Goal: Information Seeking & Learning: Learn about a topic

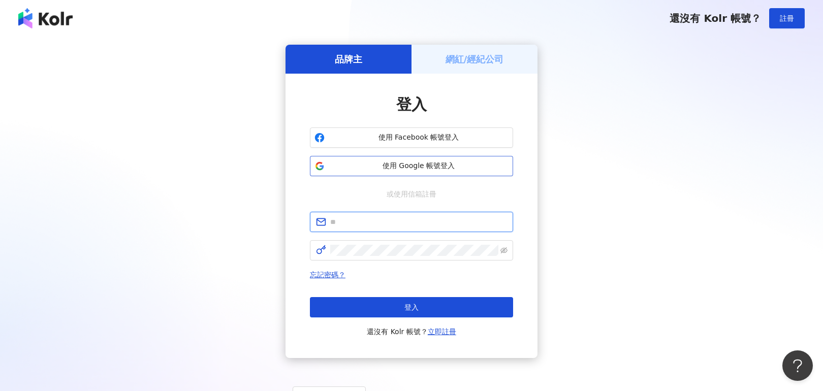
type input "**********"
click at [468, 167] on span "使用 Google 帳號登入" at bounding box center [419, 166] width 180 height 10
click at [400, 170] on span "使用 Google 帳號登入" at bounding box center [419, 166] width 180 height 10
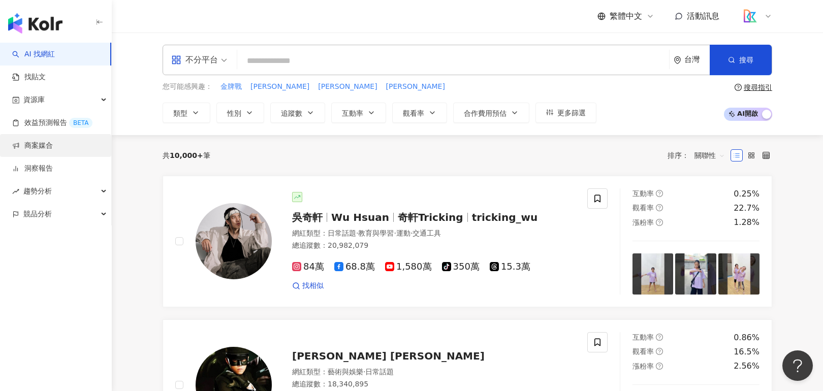
click at [53, 144] on link "商案媒合" at bounding box center [32, 146] width 41 height 10
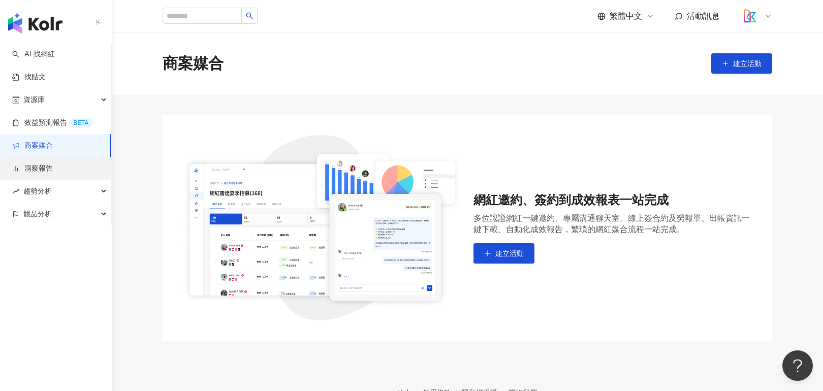
click at [53, 164] on link "洞察報告" at bounding box center [32, 169] width 41 height 10
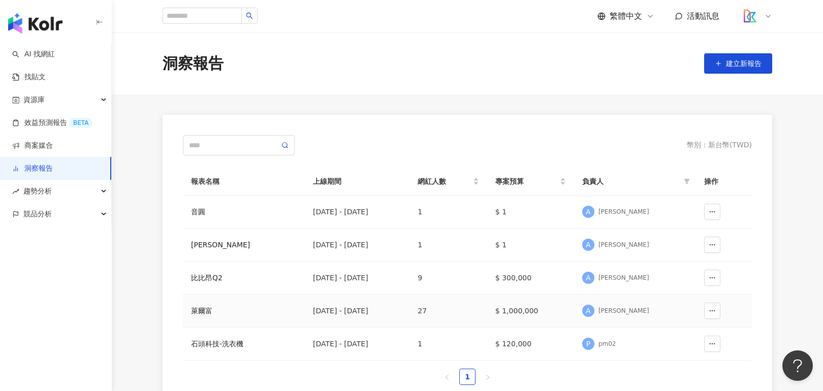
drag, startPoint x: 637, startPoint y: 325, endPoint x: 687, endPoint y: 305, distance: 53.1
click at [637, 325] on td "A angela" at bounding box center [635, 311] width 122 height 33
click at [706, 309] on button "button" at bounding box center [713, 311] width 16 height 16
click at [562, 311] on td "$ 1,000,000" at bounding box center [530, 311] width 87 height 33
click at [716, 307] on button "button" at bounding box center [713, 311] width 16 height 16
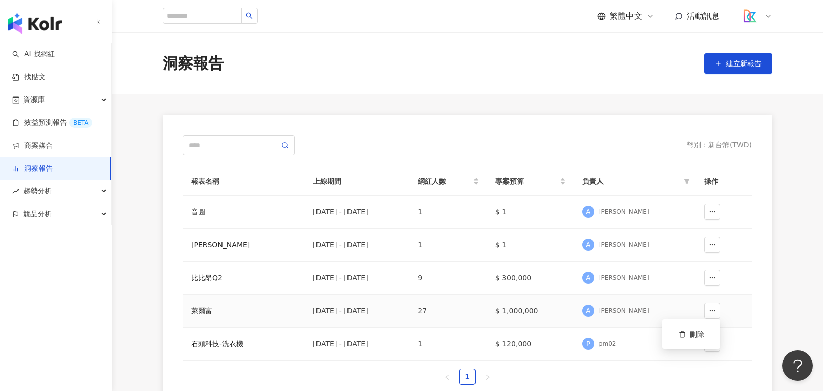
click at [573, 300] on td "$ 1,000,000" at bounding box center [530, 311] width 87 height 33
click at [341, 303] on td "[DATE] - [DATE]" at bounding box center [357, 311] width 105 height 33
click at [223, 308] on div "萊爾富" at bounding box center [244, 311] width 106 height 11
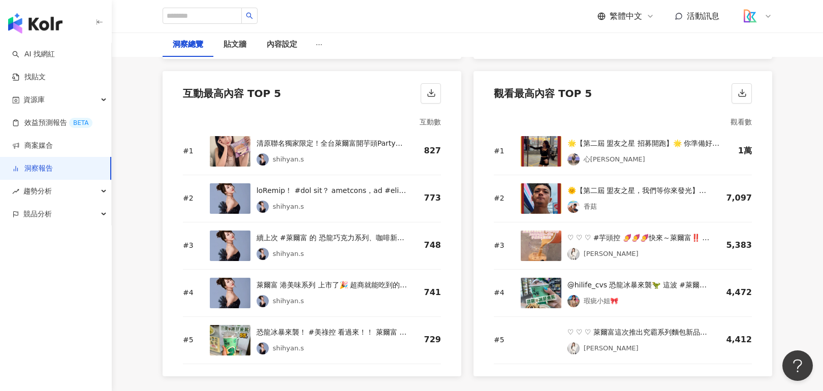
scroll to position [1353, 0]
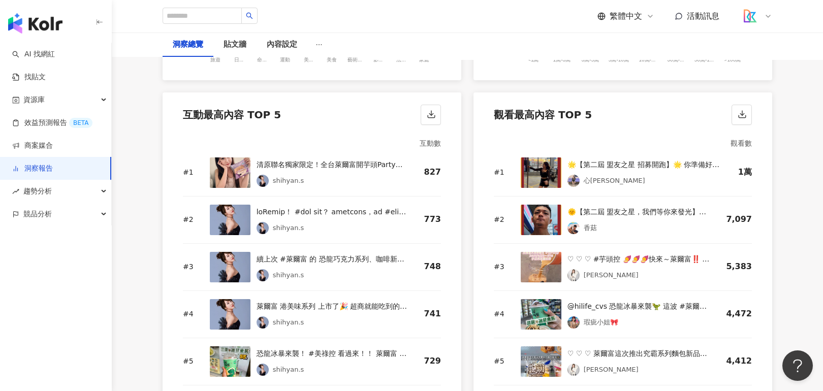
click at [285, 159] on div "清原聯名獨家限定！全台萊爾富開芋頭Party啦！ 🎉 #芋頭控 在哪裡？ 趕快來 芋你Party！ 霸佔你的甜點胃！ 全新登場的四款夢幻芋系列： #芋頭QQ麵…" at bounding box center [332, 165] width 151 height 12
click at [224, 158] on img at bounding box center [230, 173] width 41 height 30
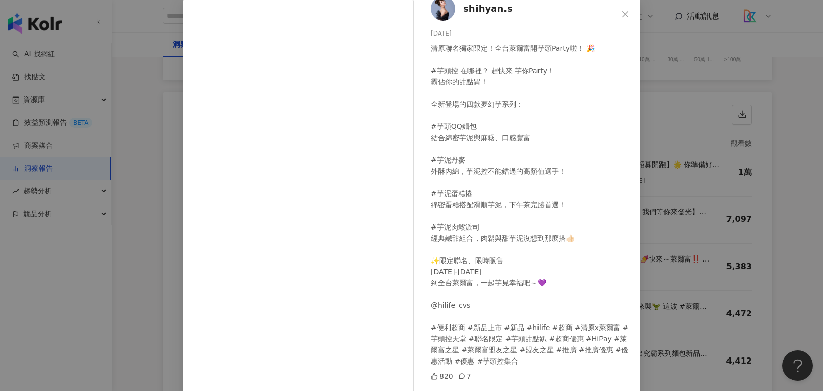
scroll to position [83, 0]
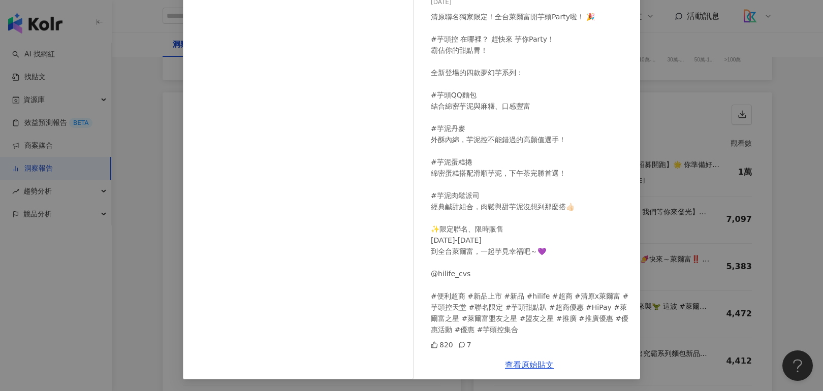
click at [144, 262] on div "shihyan.s [DATE] 清原聯名獨家限定！全台萊爾富開芋頭Party啦！ 🎉 #芋頭控 在哪裡？ 趕快來 芋你Party！ 霸佔你的甜點胃！ 全新登…" at bounding box center [411, 195] width 823 height 391
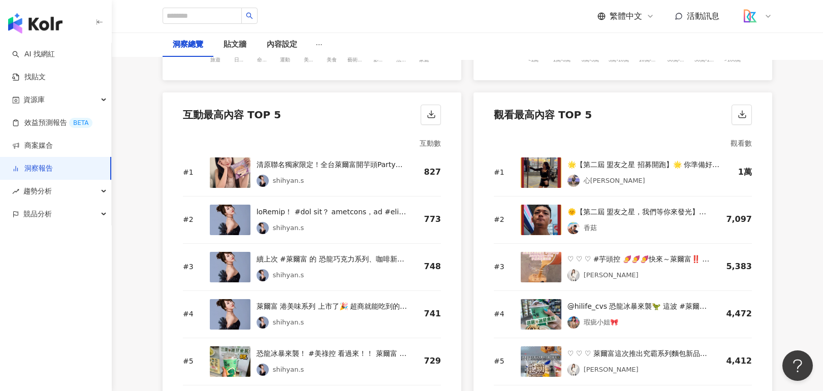
click at [228, 209] on img at bounding box center [230, 220] width 41 height 30
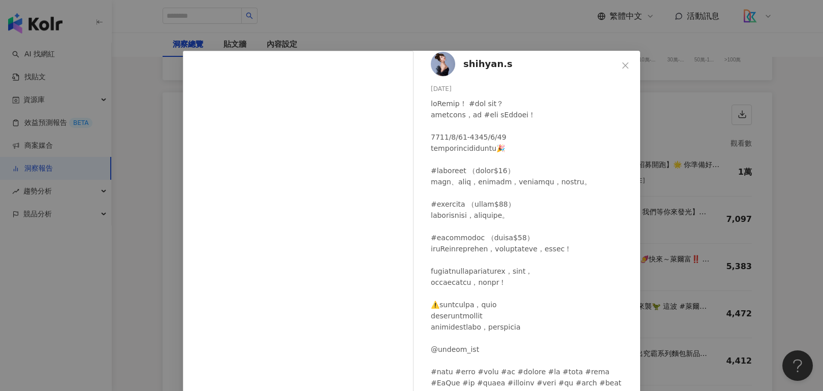
scroll to position [41, 0]
click at [780, 171] on div "shihyan.s [DATE] 766 7 查看原始貼文" at bounding box center [411, 195] width 823 height 391
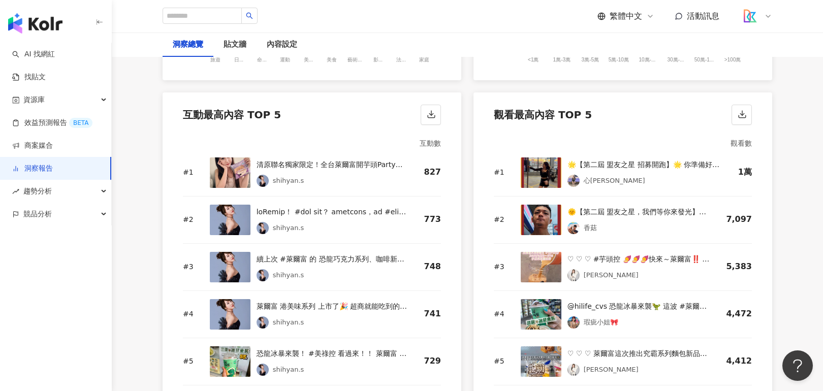
click at [319, 253] on div "續上次 #萊爾富 的 恐龍巧克力系列、咖啡新品系列， 又來嚐鮮啦！ 7/30上市的 #恐龍冰沙， 杯子真的超可愛！ 個人覺得不會太甜膩，整個剛剛好！ 冰沙口感…" at bounding box center [332, 259] width 151 height 12
click at [229, 252] on img at bounding box center [230, 267] width 41 height 30
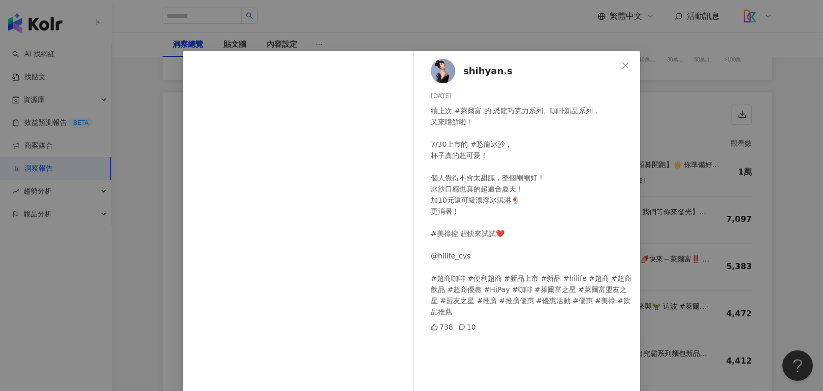
click at [719, 226] on div "shihyan.s [DATE] 續上次 #萊爾富 的 恐龍巧克力系列、咖啡新品系列， 又來嚐鮮啦！ 7/30上市的 #恐龍冰沙， 杯子真的超可愛！ 個人覺得…" at bounding box center [411, 195] width 823 height 391
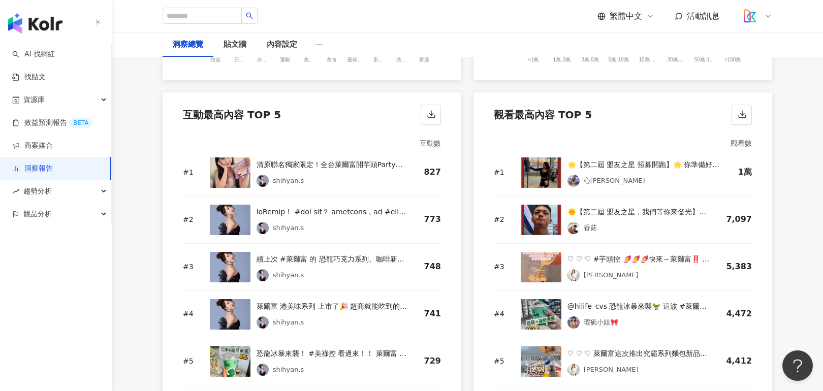
click at [540, 206] on img at bounding box center [541, 220] width 41 height 30
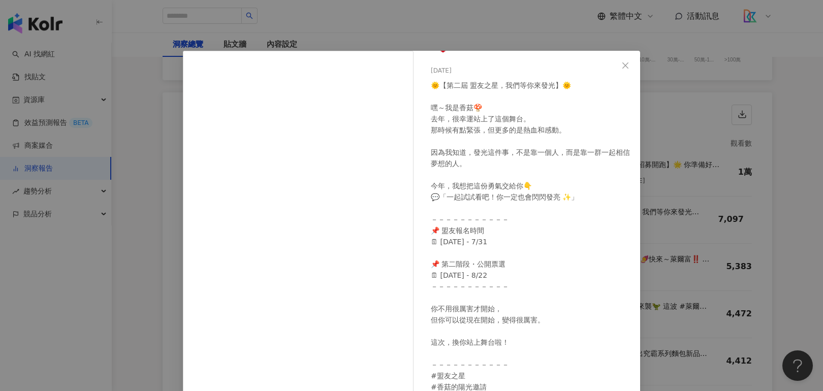
scroll to position [0, 0]
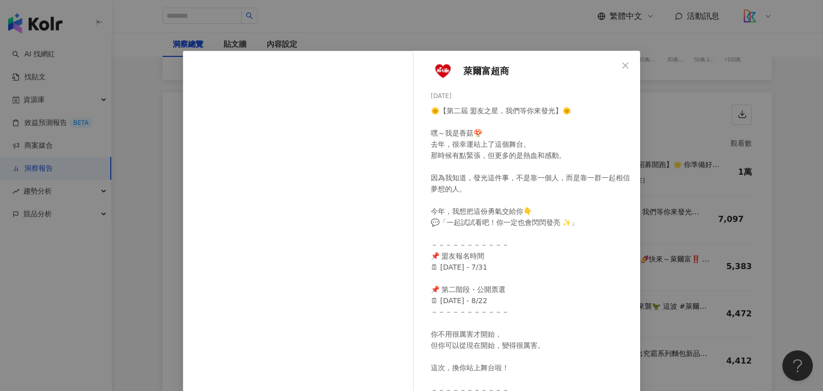
click at [682, 177] on div "萊爾富超商 [DATE] 🌞【第二屆 盟友之星，我們等你來發光】🌞 嘿～我是香菇🍄 去年，很幸運站上了這個舞台。 那時候有點緊張，但更多的是熱血和感動。 因為…" at bounding box center [411, 195] width 823 height 391
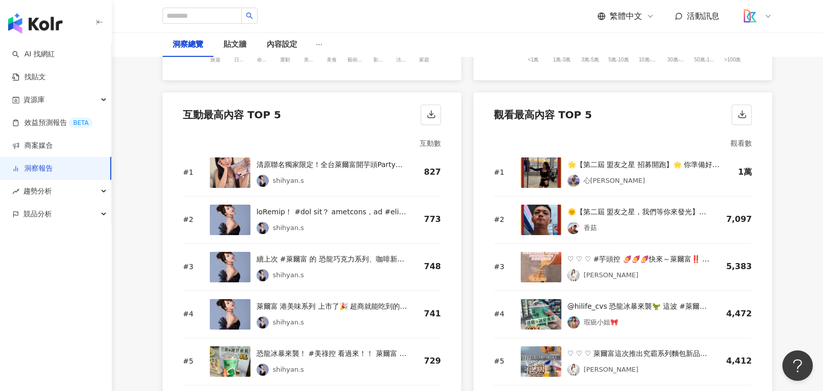
click at [601, 159] on div "🌟【第二屆 盟友之星 招募開跑】🌟 你準備好，成為下一位發光的主角了嗎？ 去年，第一屆盟友之星學長姐們 用熱情與實力點亮了我們的舞台🔥 今年，他們強力推薦 👉…" at bounding box center [645, 165] width 155 height 12
click at [548, 162] on img at bounding box center [541, 173] width 41 height 30
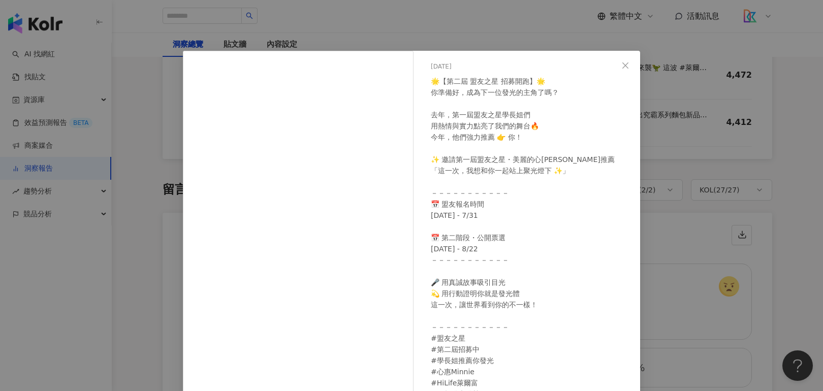
click at [717, 79] on div "萊爾富超商 [DATE] 🌟【第二屆 盟友之星 招募開跑】🌟 你準備好，成為下一位發光的主角了嗎？ 去年，第一屆盟友之星學長姐們 用熱情與實力點亮了我們的舞台…" at bounding box center [411, 195] width 823 height 391
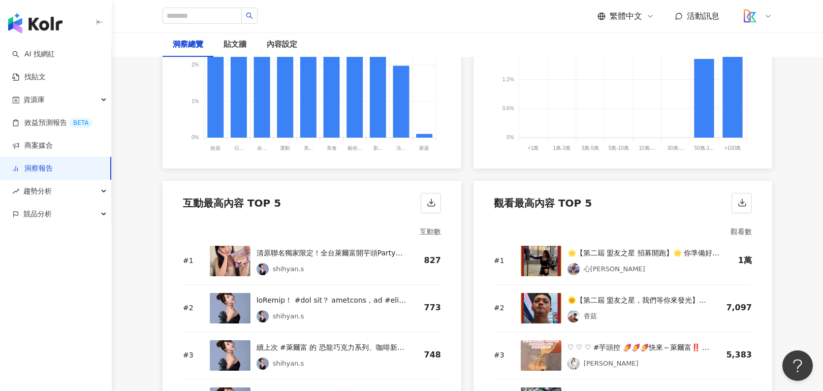
scroll to position [1211, 0]
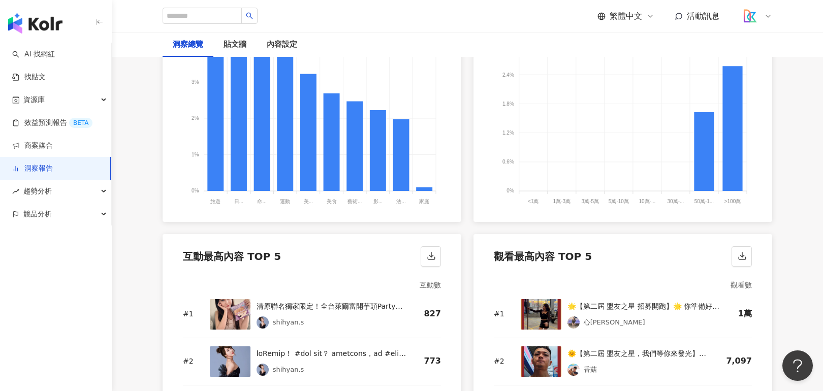
click at [226, 302] on img at bounding box center [230, 314] width 41 height 30
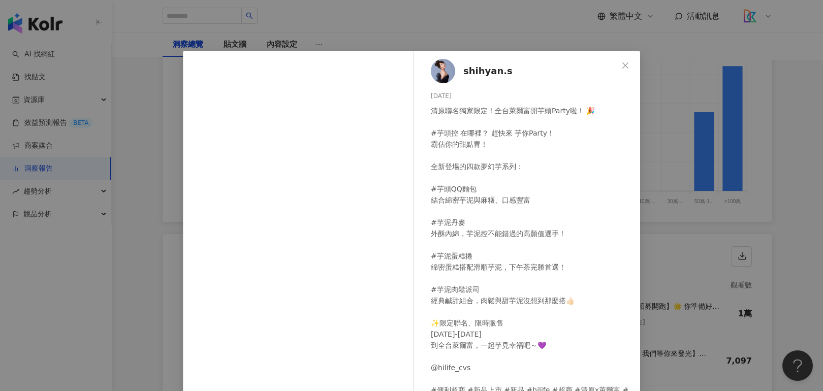
click at [744, 195] on div "shihyan.s [DATE] 清原聯名獨家限定！全台萊爾富開芋頭Party啦！ 🎉 #芋頭控 在哪裡？ 趕快來 芋你Party！ 霸佔你的甜點胃！ 全新登…" at bounding box center [411, 195] width 823 height 391
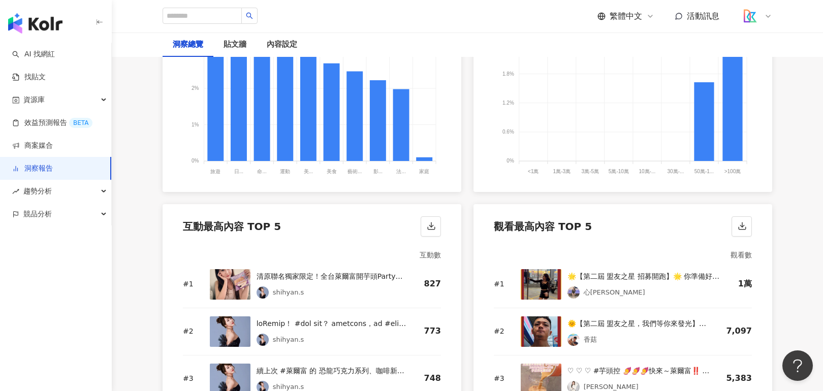
scroll to position [1297, 0]
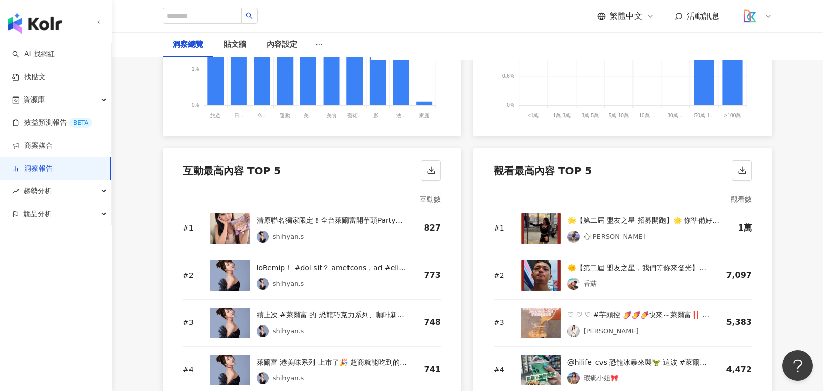
click at [222, 267] on img at bounding box center [230, 276] width 41 height 30
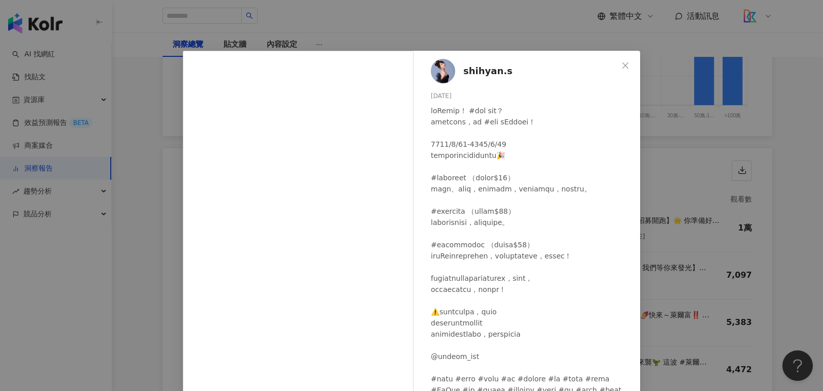
drag, startPoint x: 685, startPoint y: 186, endPoint x: 596, endPoint y: 206, distance: 91.3
click at [685, 186] on div "shihyan.s [DATE] 766 7 查看原始貼文" at bounding box center [411, 195] width 823 height 391
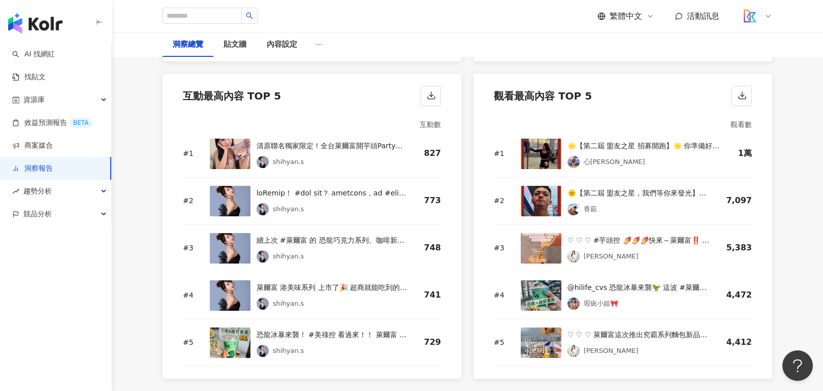
scroll to position [1410, 0]
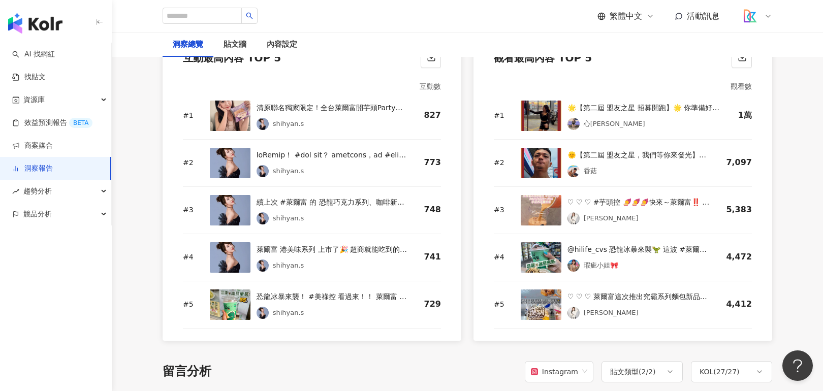
click at [231, 248] on img at bounding box center [230, 257] width 41 height 30
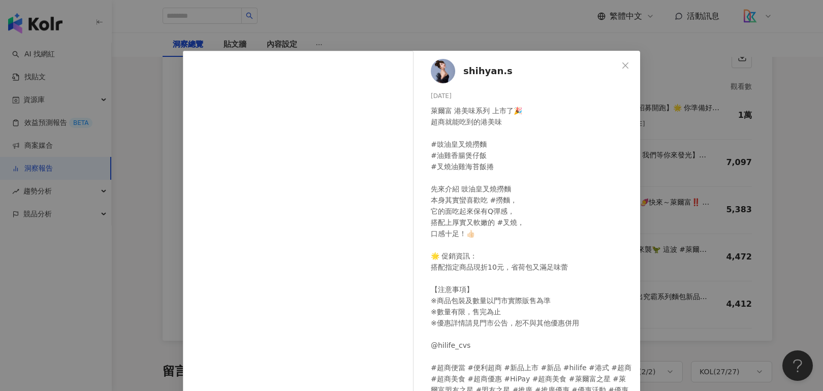
click at [113, 229] on div "shihyan.s [DATE] 萊爾富 港美味系列 上市了🎉 超商就能吃到的港美味 #豉油皇叉燒撈麵 #油雞香腸煲仔飯 #叉燒油雞海苔飯捲 先來介紹 豉油皇…" at bounding box center [411, 195] width 823 height 391
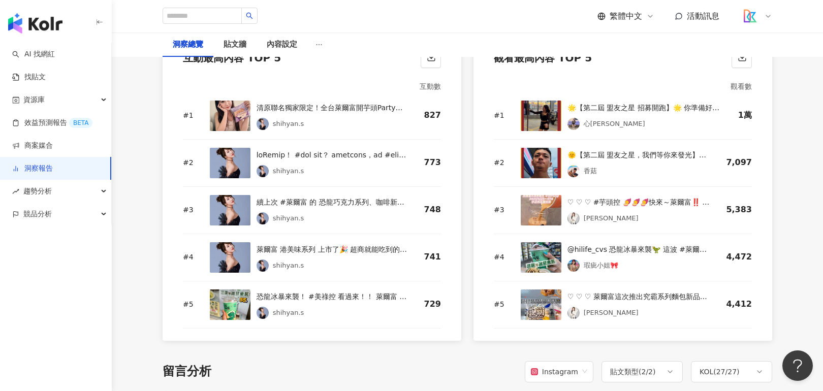
click at [237, 199] on img at bounding box center [230, 210] width 41 height 30
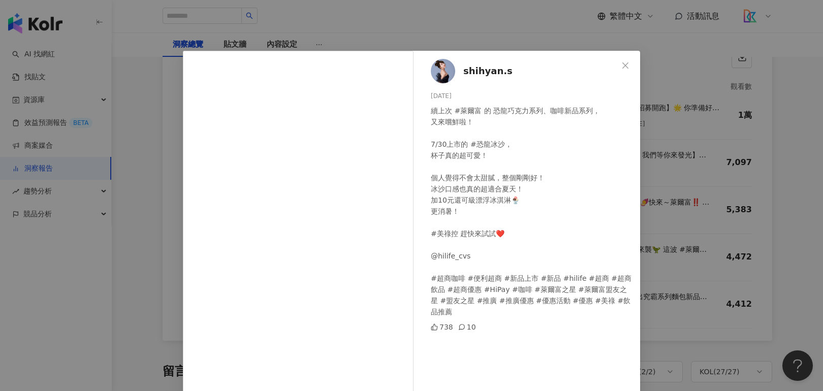
click at [751, 190] on div "shihyan.s [DATE] 續上次 #萊爾富 的 恐龍巧克力系列、咖啡新品系列， 又來嚐鮮啦！ 7/30上市的 #恐龍冰沙， 杯子真的超可愛！ 個人覺得…" at bounding box center [411, 195] width 823 height 391
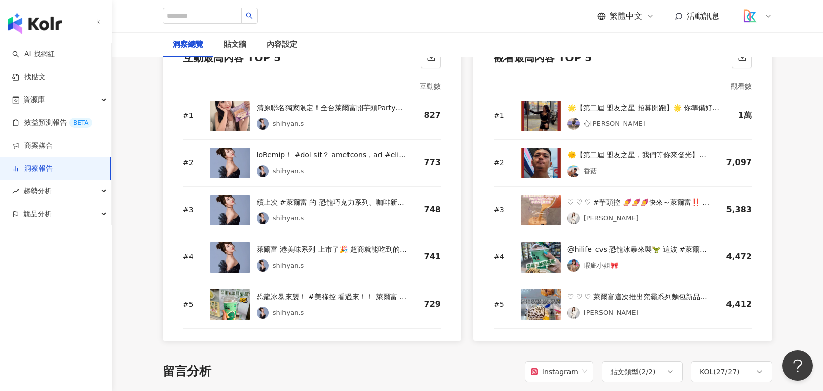
click at [222, 159] on img at bounding box center [230, 163] width 41 height 30
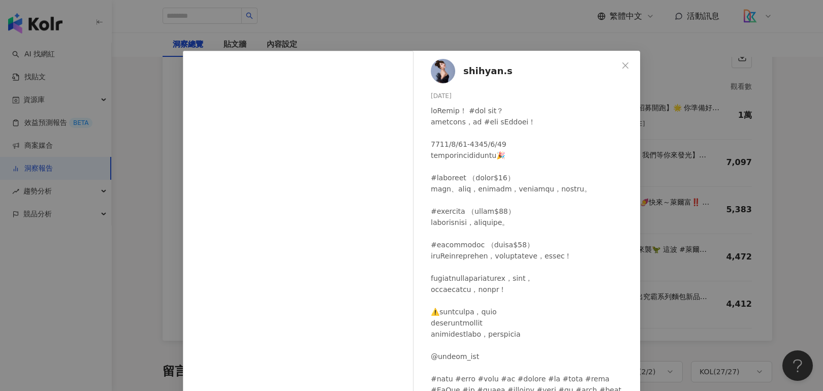
drag, startPoint x: 731, startPoint y: 152, endPoint x: 690, endPoint y: 154, distance: 41.2
click at [731, 152] on div "shihyan.s [DATE] 766 7 查看原始貼文" at bounding box center [411, 195] width 823 height 391
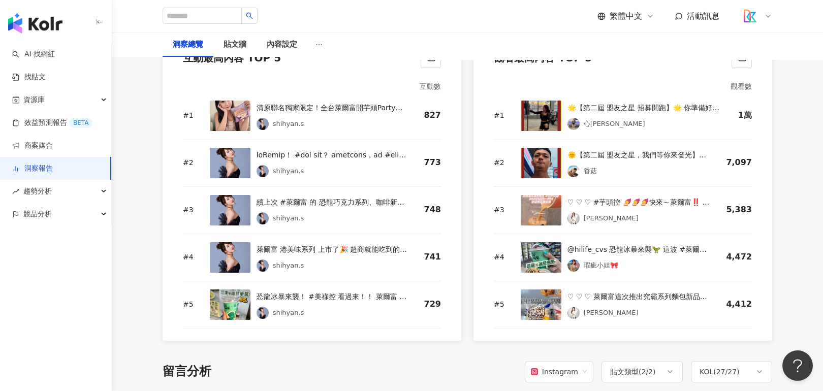
click at [226, 111] on img at bounding box center [230, 116] width 41 height 30
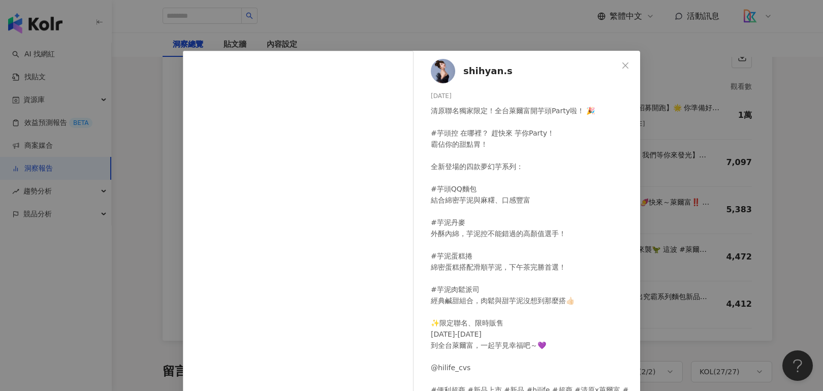
click at [715, 73] on div "shihyan.s [DATE] 清原聯名獨家限定！全台萊爾富開芋頭Party啦！ 🎉 #芋頭控 在哪裡？ 趕快來 芋你Party！ 霸佔你的甜點胃！ 全新登…" at bounding box center [411, 195] width 823 height 391
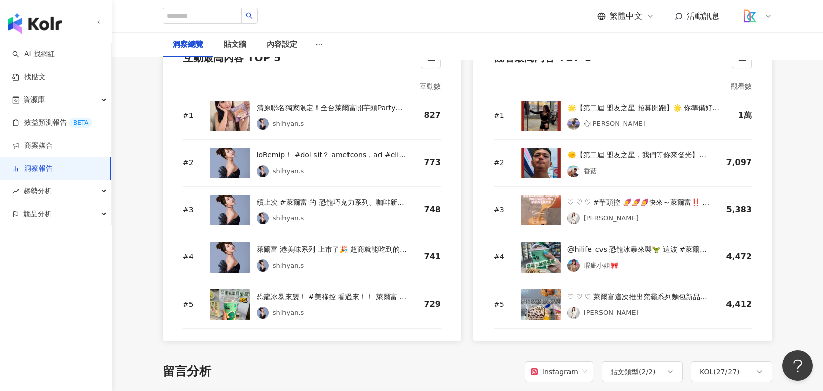
click at [638, 102] on div "🌟【第二屆 盟友之星 招募開跑】🌟 你準備好，成為下一位發光的主角了嗎？ 去年，第一屆盟友之星學長姐們 用熱情與實力點亮了我們的舞台🔥 今年，他們強力推薦 👉…" at bounding box center [645, 108] width 155 height 12
click at [634, 102] on div "🌟【第二屆 盟友之星 招募開跑】🌟 你準備好，成為下一位發光的主角了嗎？ 去年，第一屆盟友之星學長姐們 用熱情與實力點亮了我們的舞台🔥 今年，他們強力推薦 👉…" at bounding box center [645, 108] width 155 height 12
click at [545, 105] on img at bounding box center [541, 116] width 41 height 30
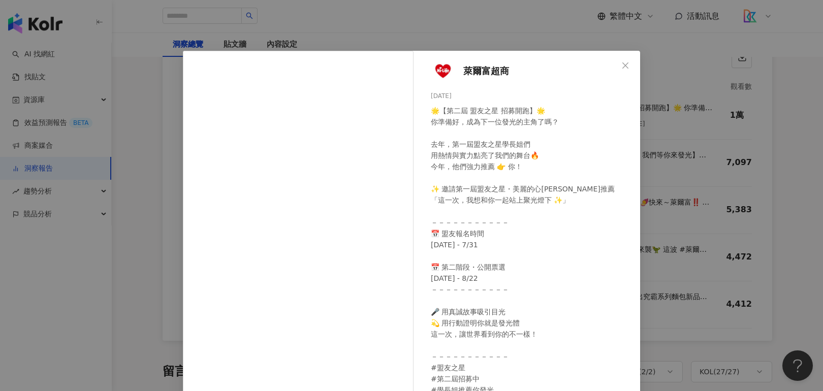
click at [694, 267] on div "萊爾富超商 [DATE] 🌟【第二屆 盟友之星 招募開跑】🌟 你準備好，成為下一位發光的主角了嗎？ 去年，第一屆盟友之星學長姐們 用熱情與實力點亮了我們的舞台…" at bounding box center [411, 195] width 823 height 391
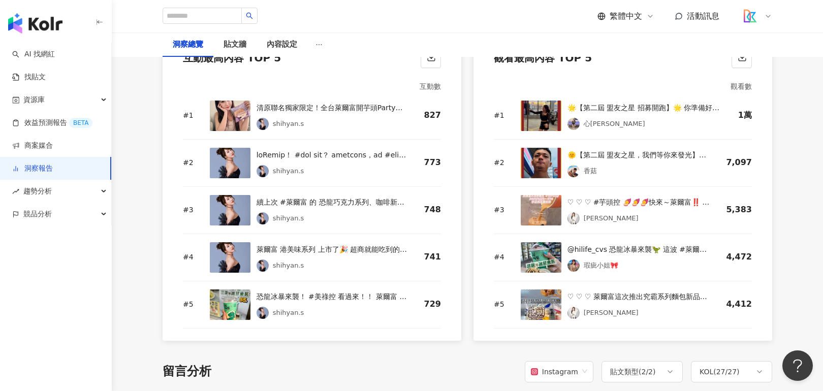
click at [580, 102] on div "🌟【第二屆 盟友之星 招募開跑】🌟 你準備好，成為下一位發光的主角了嗎？ 去年，第一屆盟友之星學長姐們 用熱情與實力點亮了我們的舞台🔥 今年，他們強力推薦 👉…" at bounding box center [645, 108] width 155 height 12
click at [531, 110] on img at bounding box center [541, 116] width 41 height 30
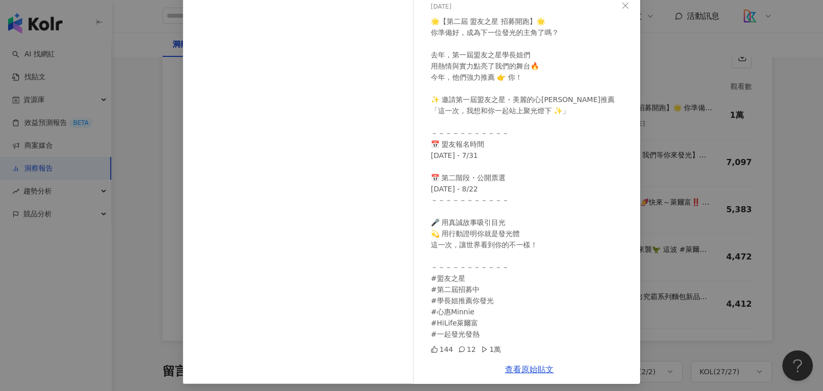
scroll to position [65, 0]
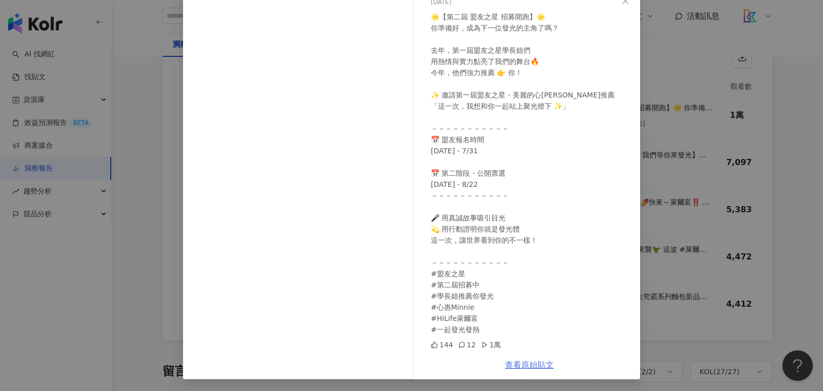
click at [531, 362] on link "查看原始貼文" at bounding box center [529, 365] width 49 height 10
